Goal: Task Accomplishment & Management: Use online tool/utility

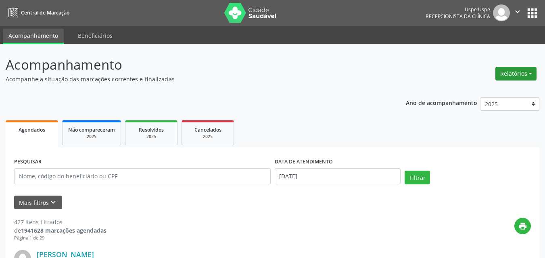
click at [531, 72] on button "Relatórios" at bounding box center [515, 74] width 41 height 14
click at [476, 90] on link "Agendamentos" at bounding box center [492, 90] width 87 height 11
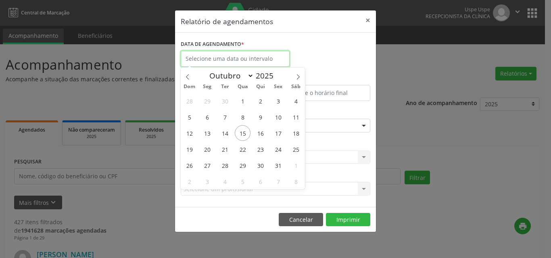
click at [211, 57] on input "text" at bounding box center [235, 59] width 109 height 16
click at [239, 137] on span "15" at bounding box center [243, 133] width 16 height 16
type input "[DATE]"
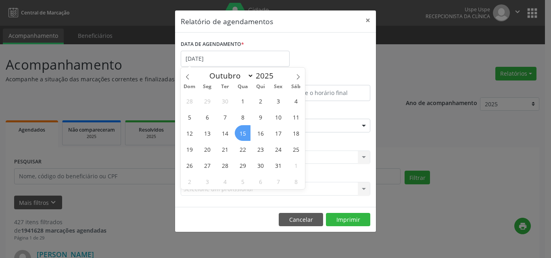
click at [239, 137] on span "15" at bounding box center [243, 133] width 16 height 16
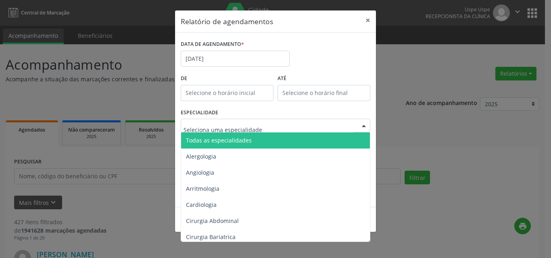
click at [212, 138] on span "Todas as especialidades" at bounding box center [219, 141] width 66 height 8
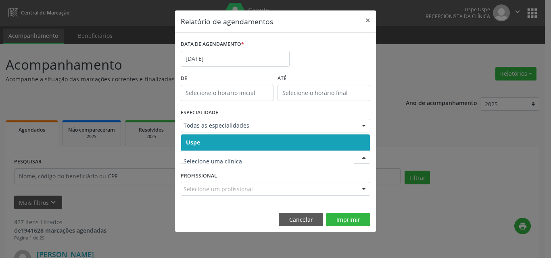
click at [220, 139] on span "Uspe" at bounding box center [275, 143] width 189 height 16
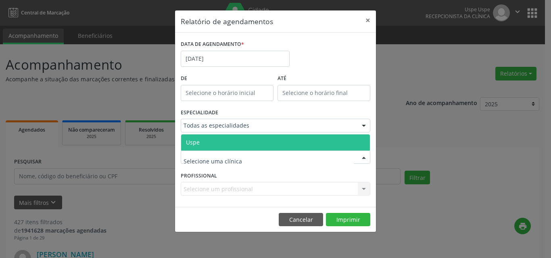
click at [220, 143] on span "Uspe" at bounding box center [275, 143] width 189 height 16
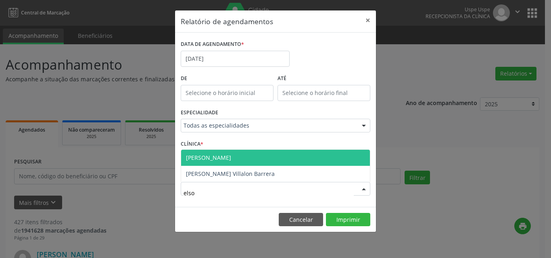
type input "elson"
click at [226, 154] on span "[PERSON_NAME]" at bounding box center [208, 158] width 45 height 8
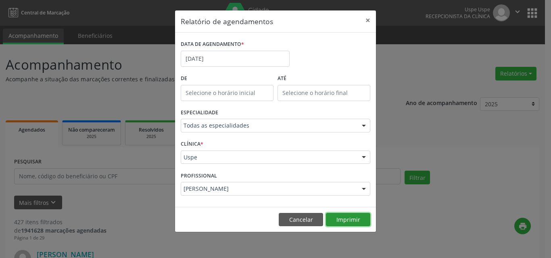
click at [351, 220] on button "Imprimir" at bounding box center [348, 220] width 44 height 14
